Goal: Task Accomplishment & Management: Manage account settings

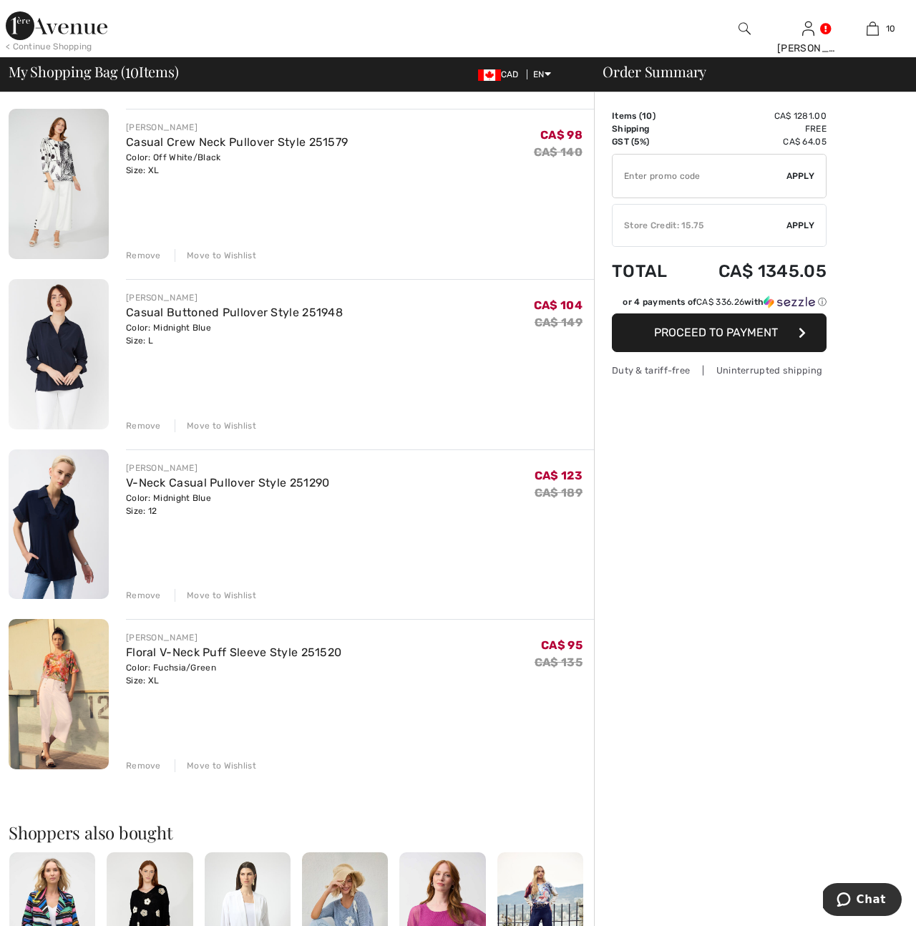
scroll to position [1125, 0]
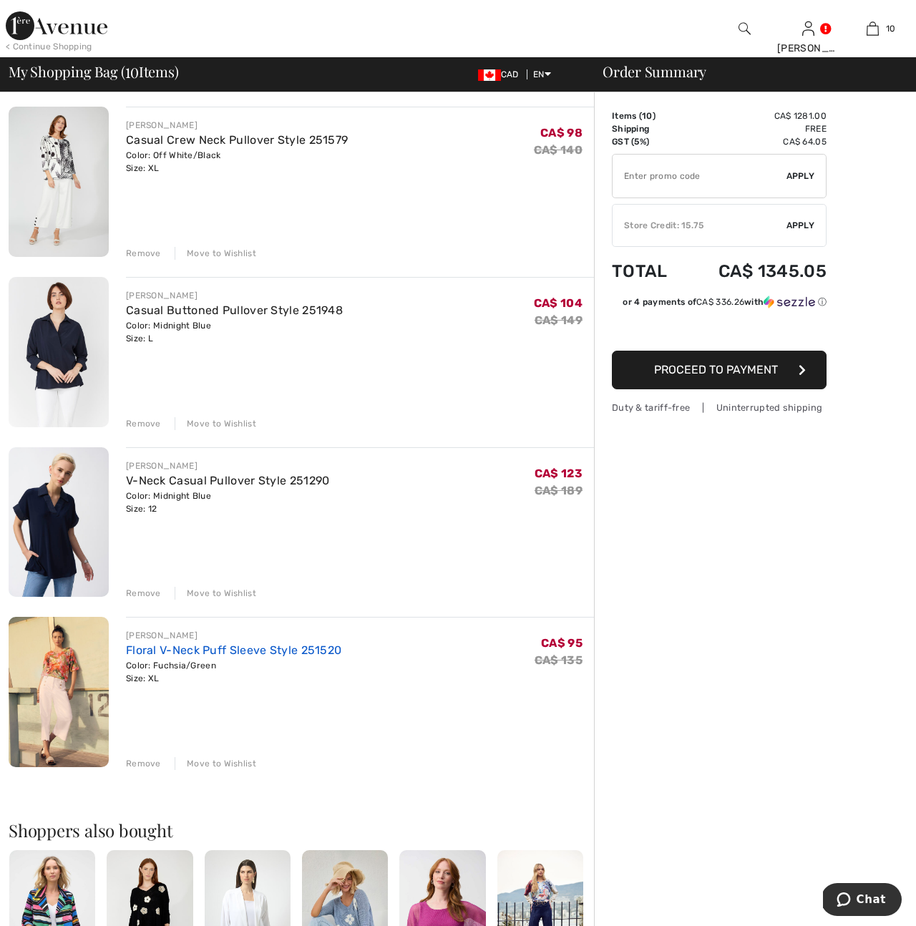
click at [160, 653] on link "Floral V-Neck Puff Sleeve Style 251520" at bounding box center [233, 650] width 215 height 14
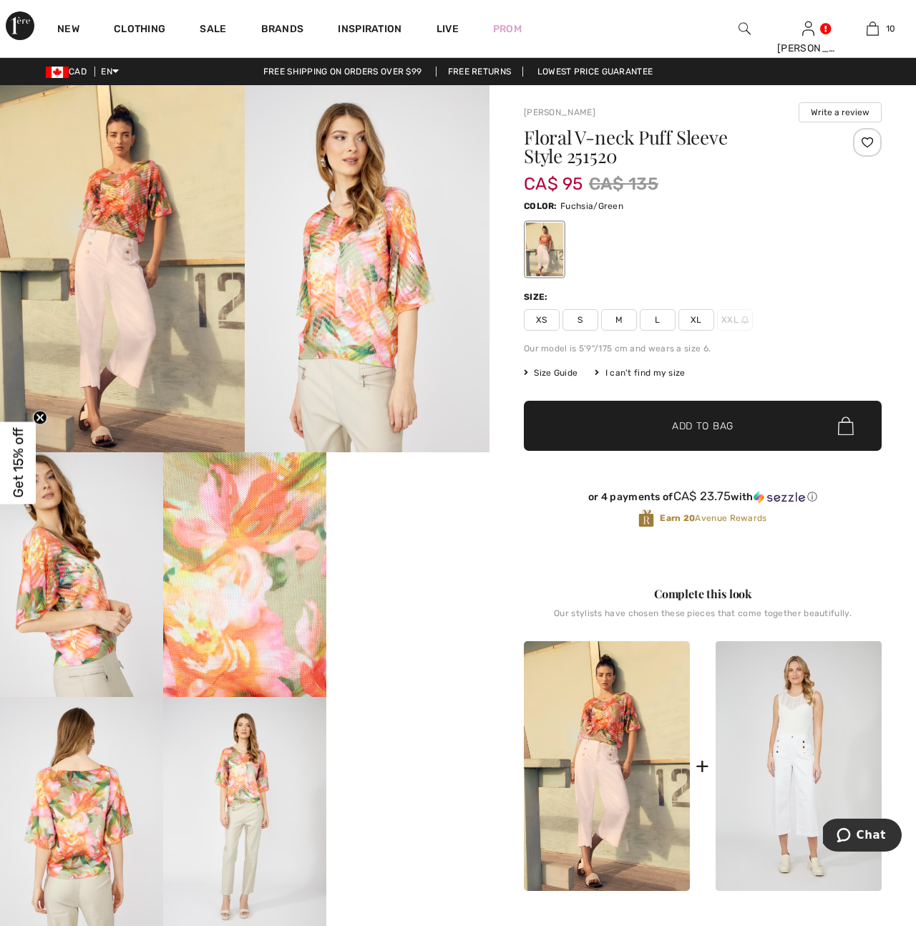
click at [693, 317] on span "XL" at bounding box center [696, 319] width 36 height 21
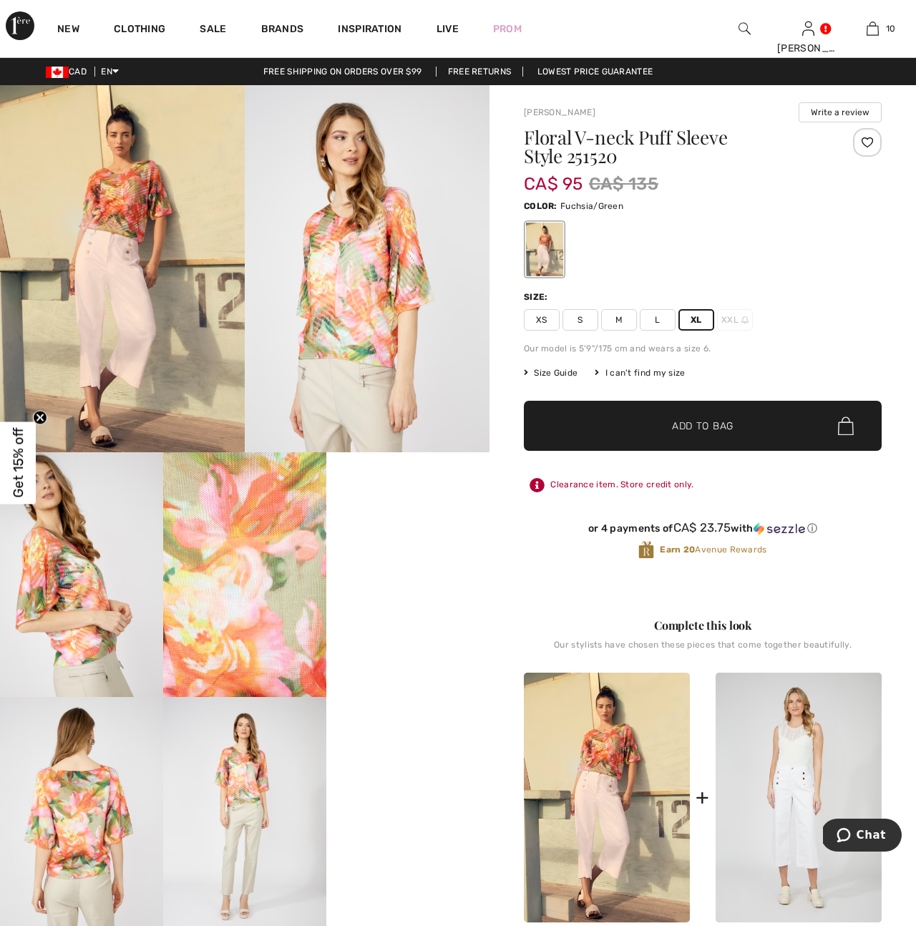
click at [660, 321] on span "L" at bounding box center [658, 319] width 36 height 21
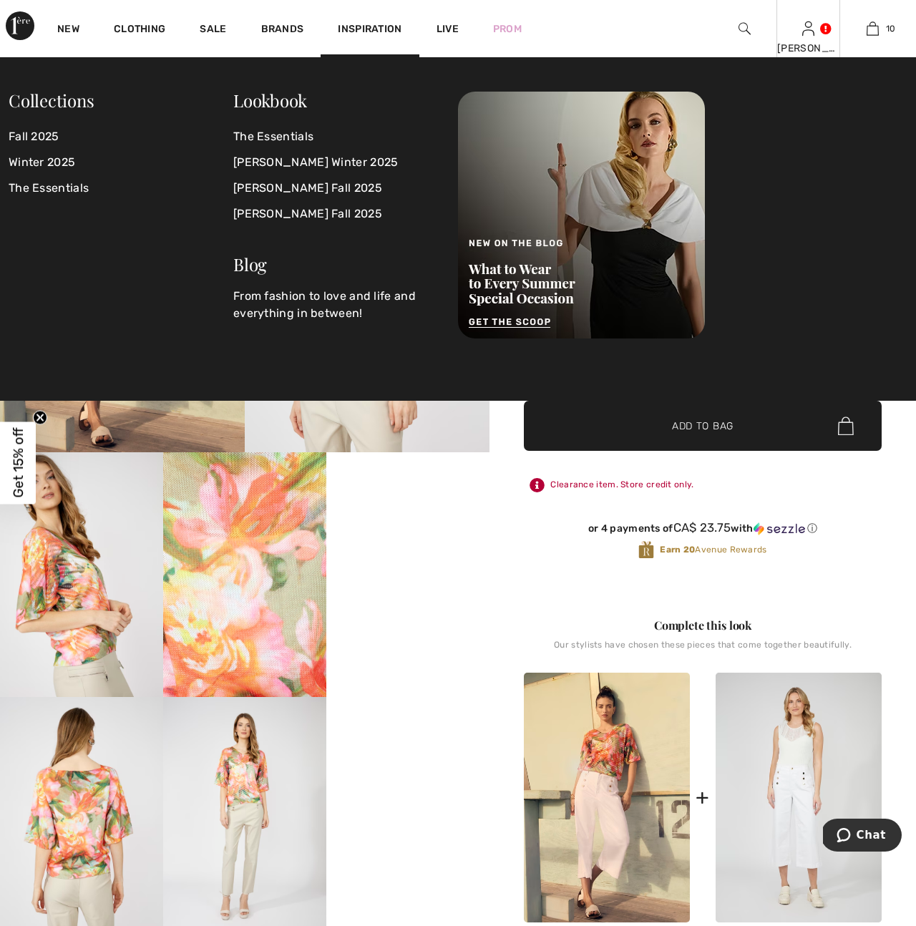
click at [811, 31] on img at bounding box center [808, 28] width 12 height 17
